Goal: Communication & Community: Ask a question

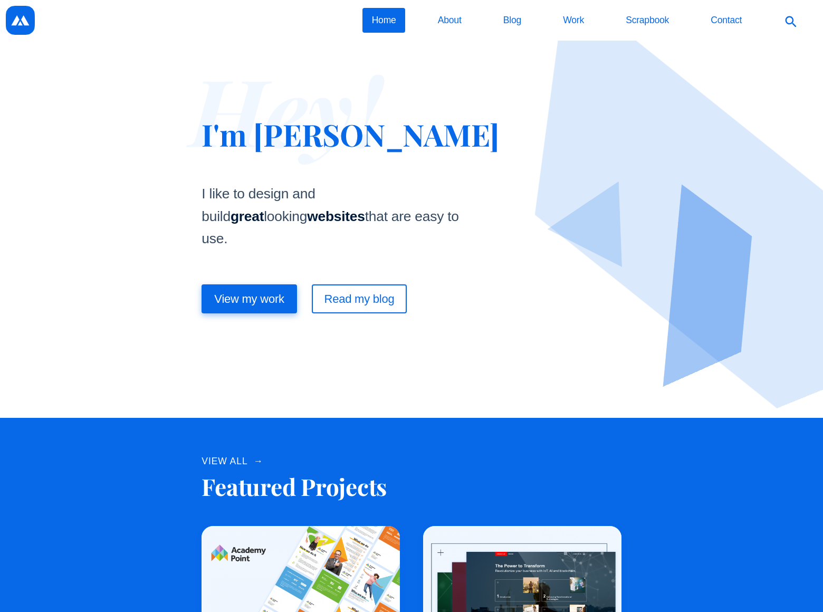
scroll to position [1451, 0]
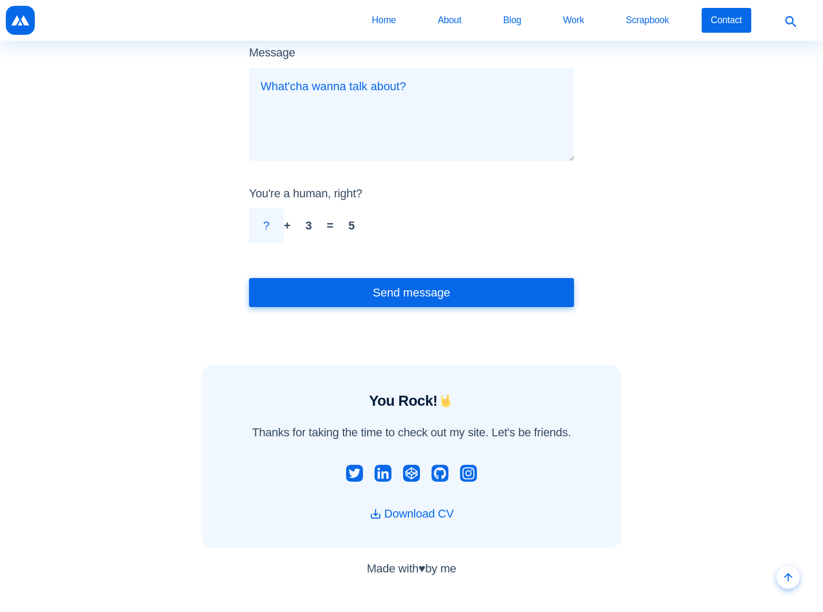
scroll to position [147, 0]
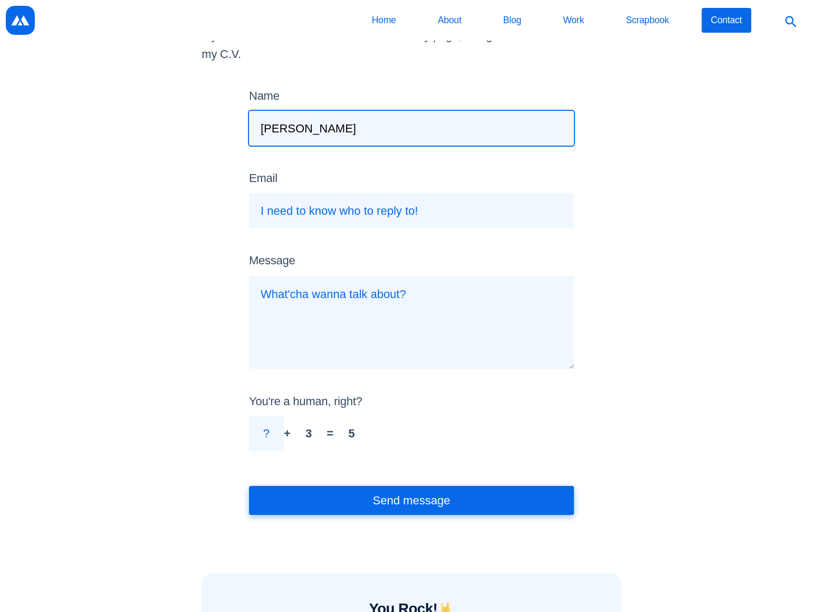
type input "[PERSON_NAME]"
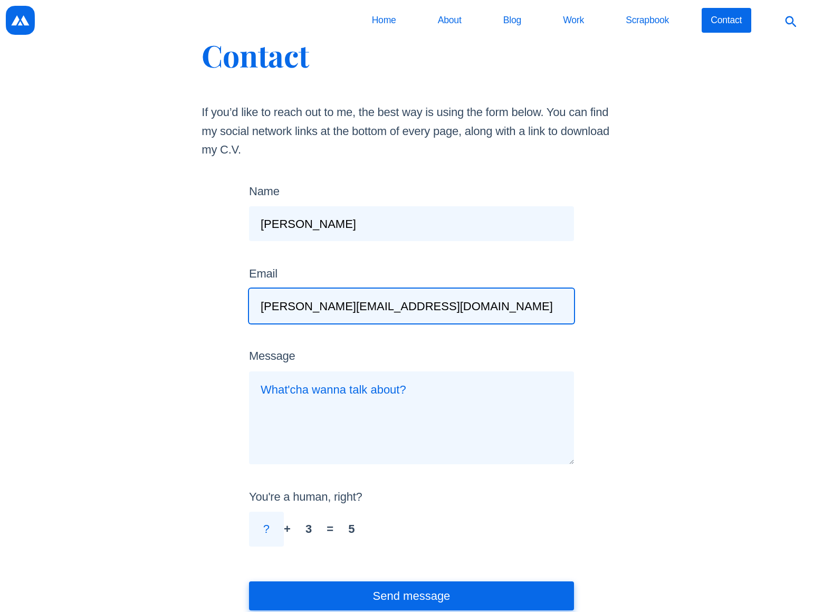
type input "[PERSON_NAME][EMAIL_ADDRESS][DOMAIN_NAME]"
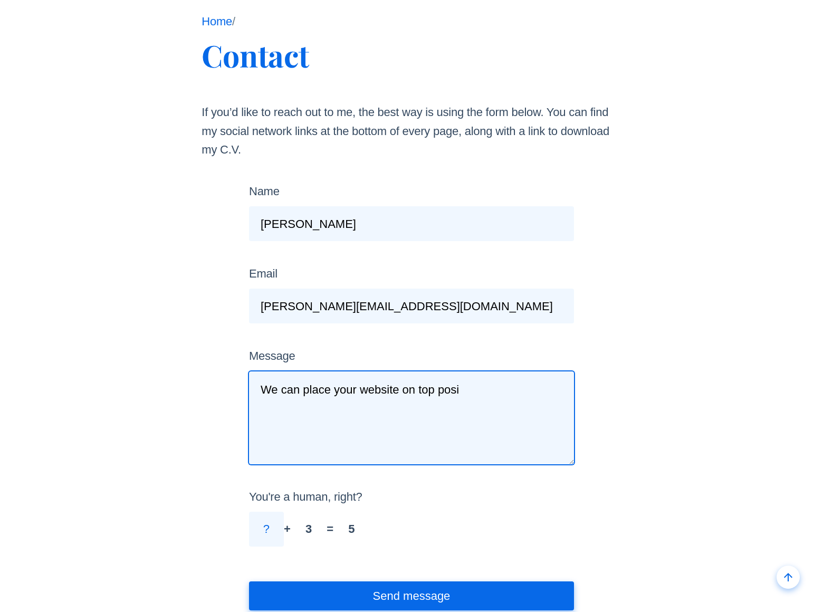
scroll to position [163, 0]
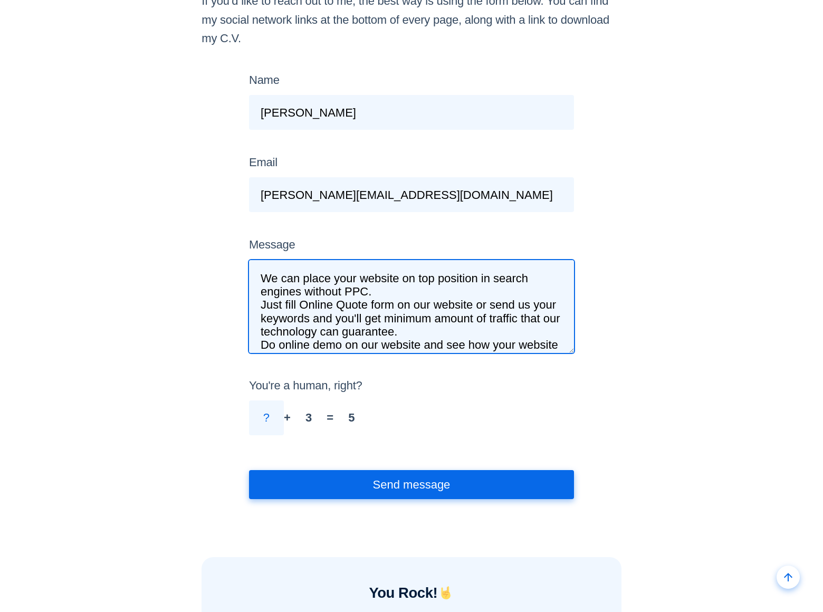
type textarea "We can place your website on top position in search engines without PPC. Just f…"
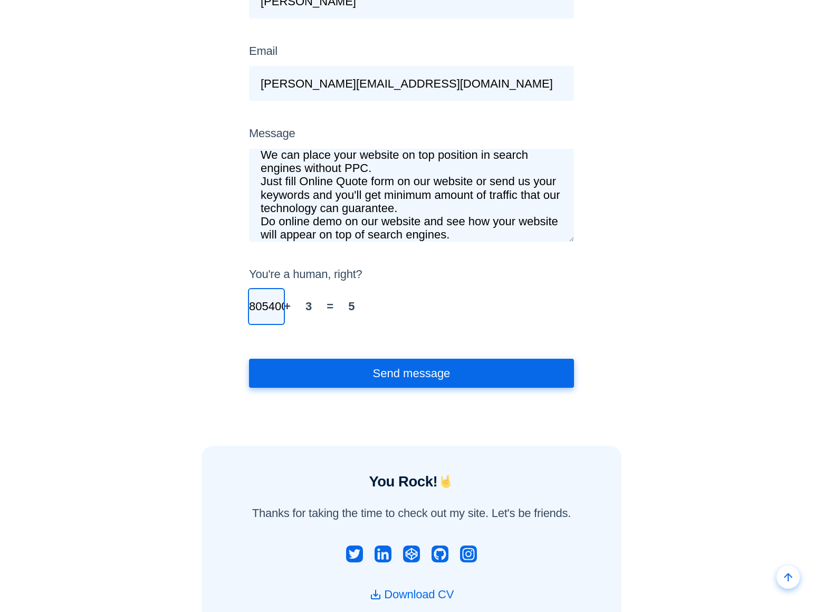
scroll to position [0, 39]
type input "8054002077"
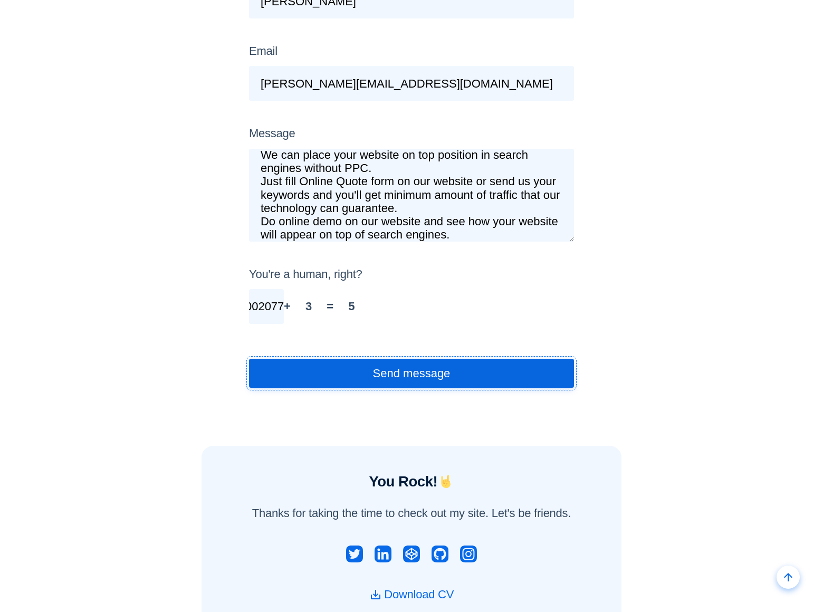
click at [411, 373] on button "Send message" at bounding box center [411, 373] width 325 height 29
